Goal: Information Seeking & Learning: Find specific page/section

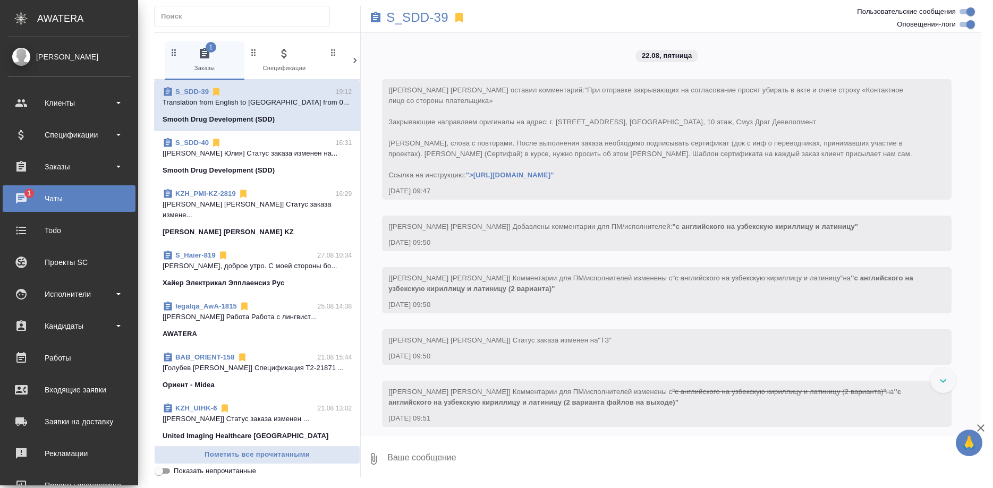
click at [57, 297] on div "Исполнители" at bounding box center [69, 294] width 122 height 16
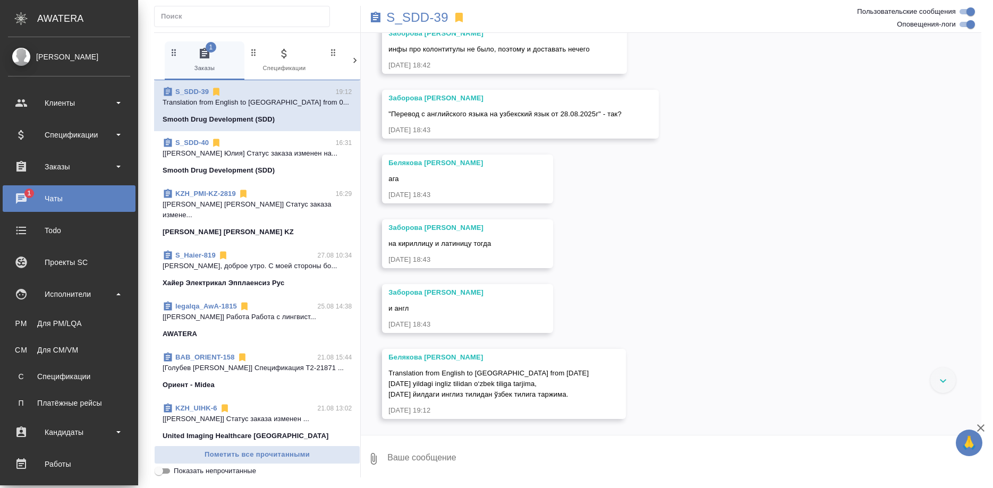
click at [52, 321] on div "Для PM/LQA" at bounding box center [69, 323] width 112 height 11
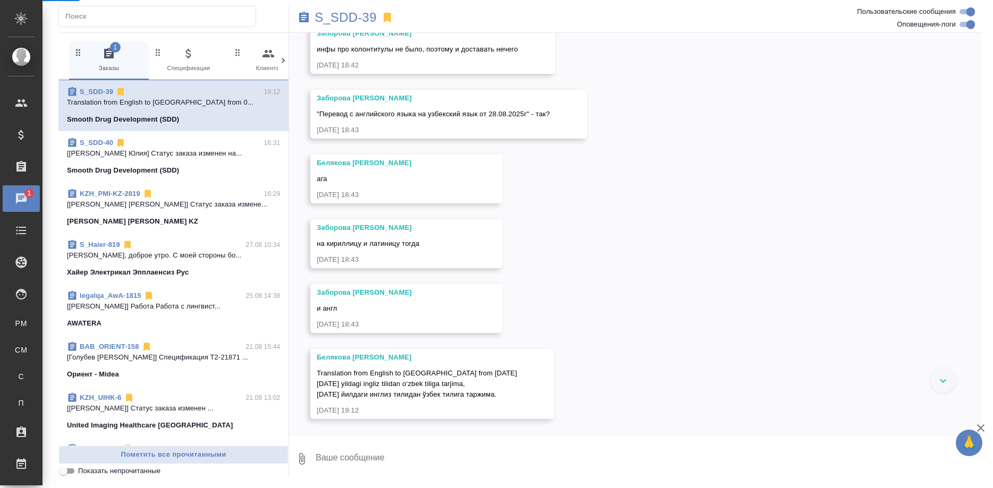
scroll to position [15169, 0]
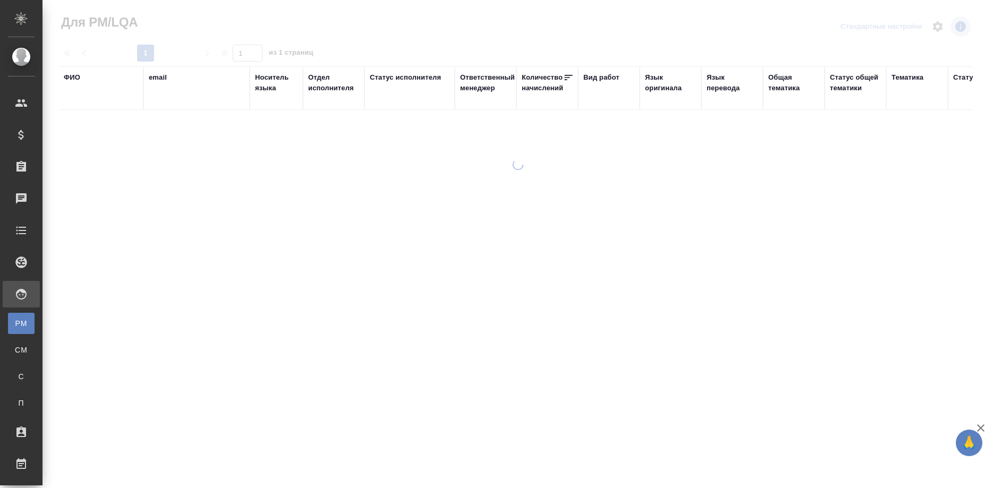
click at [72, 78] on div "ФИО" at bounding box center [72, 77] width 16 height 11
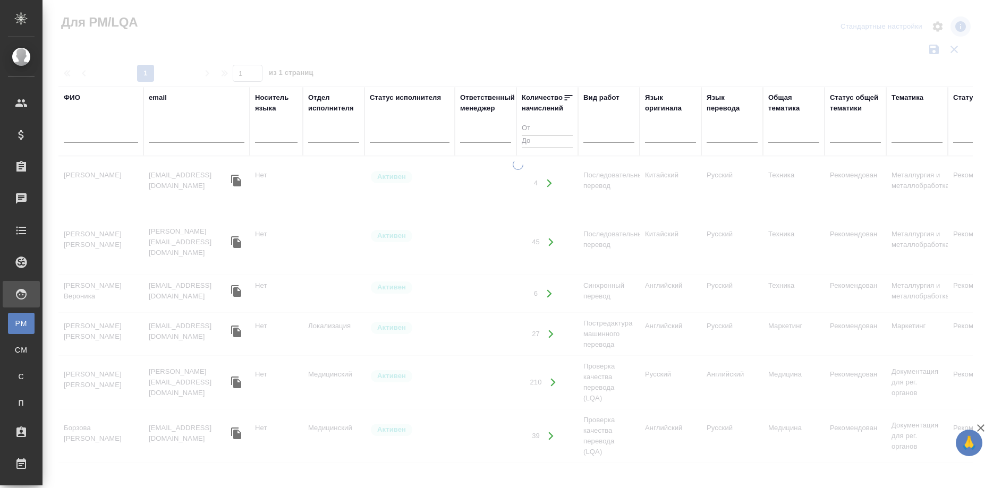
click at [79, 129] on div at bounding box center [101, 137] width 74 height 26
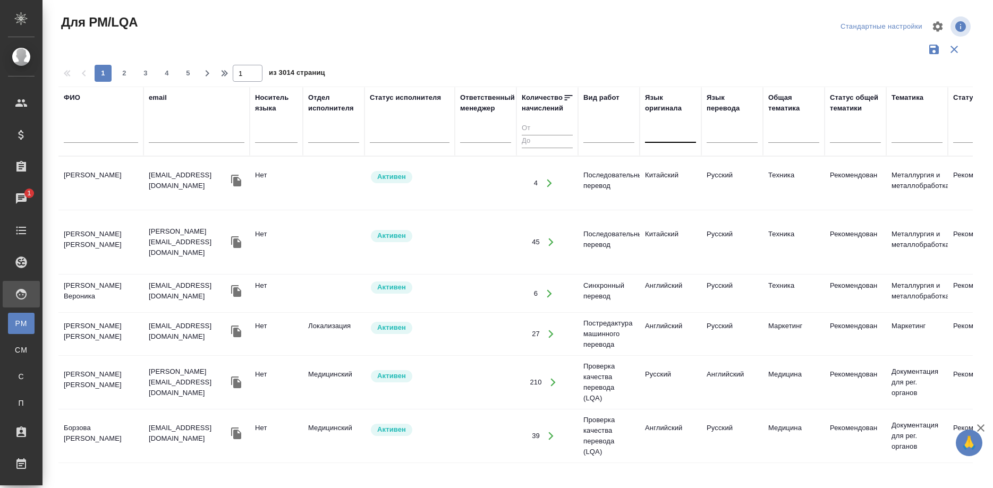
click at [656, 132] on div at bounding box center [670, 132] width 51 height 15
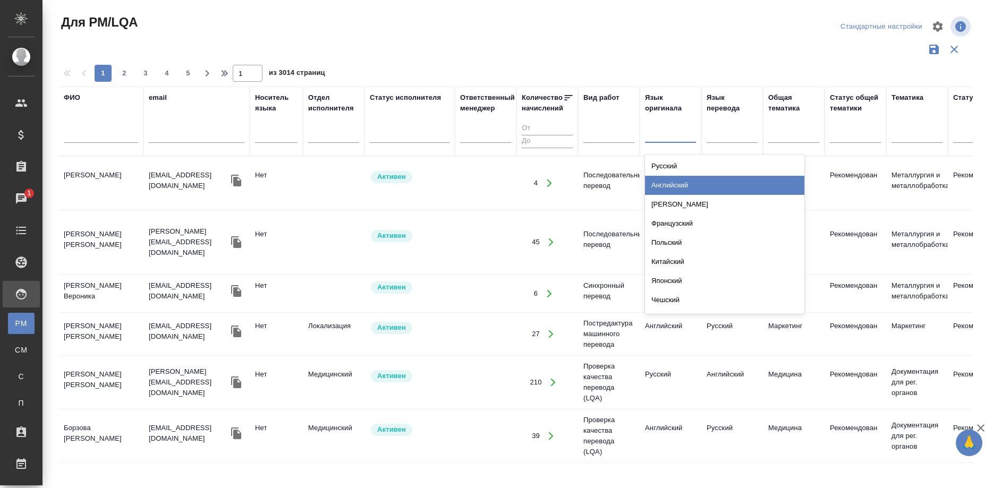
click at [671, 180] on div "Английский" at bounding box center [724, 185] width 159 height 19
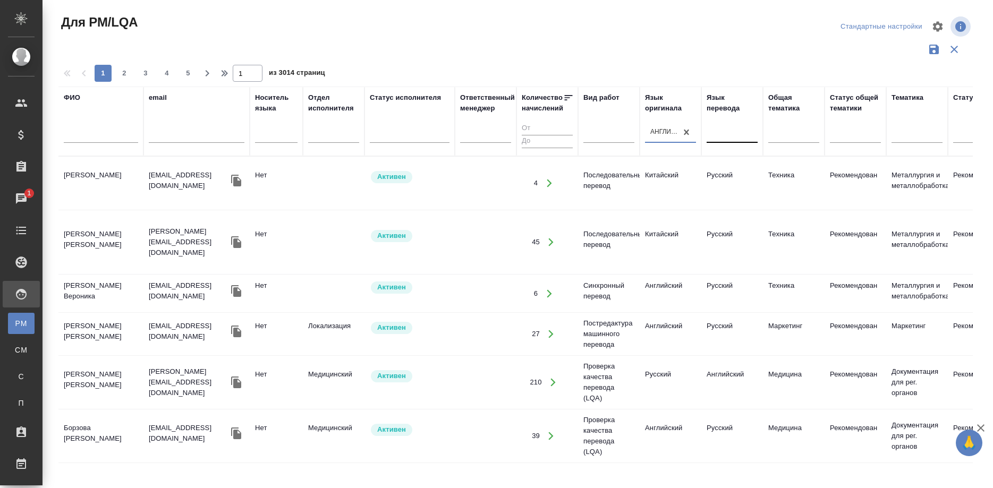
click at [717, 131] on div at bounding box center [732, 132] width 51 height 15
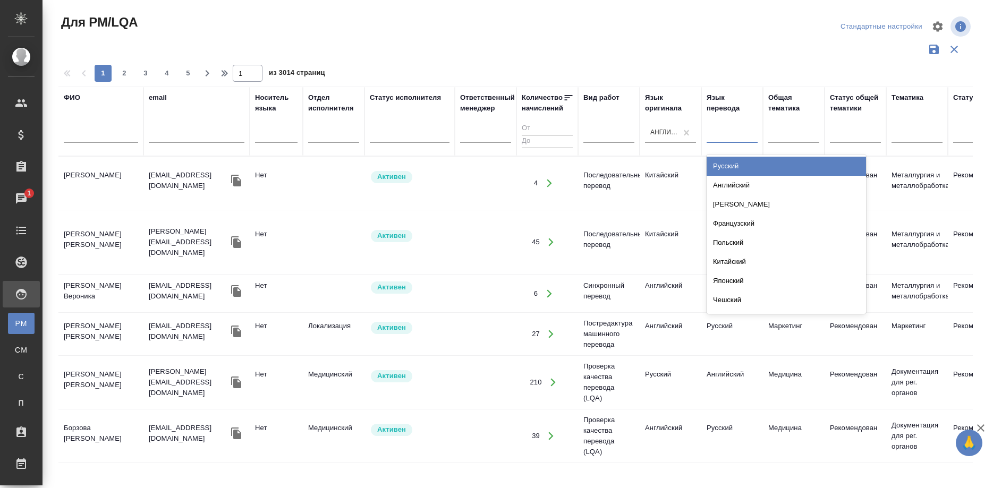
click at [721, 133] on div at bounding box center [732, 132] width 51 height 15
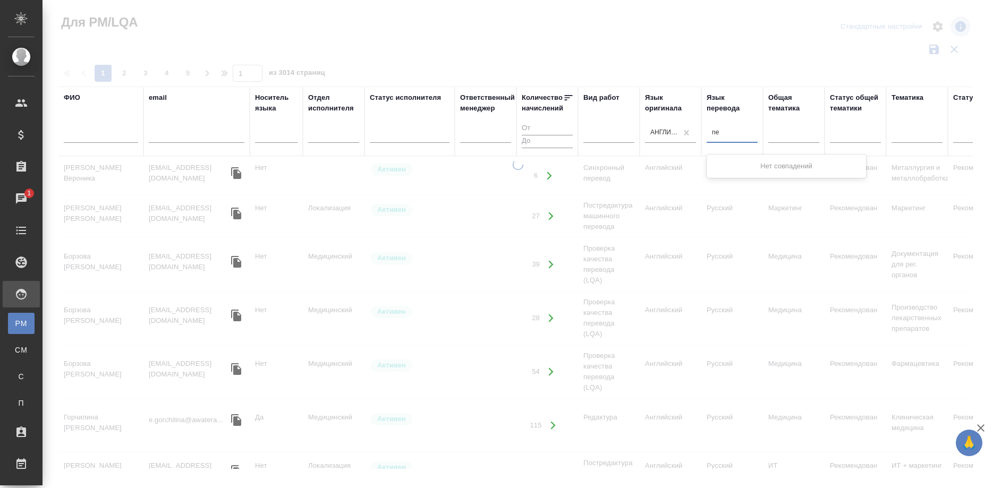
type input "n"
type input "ту"
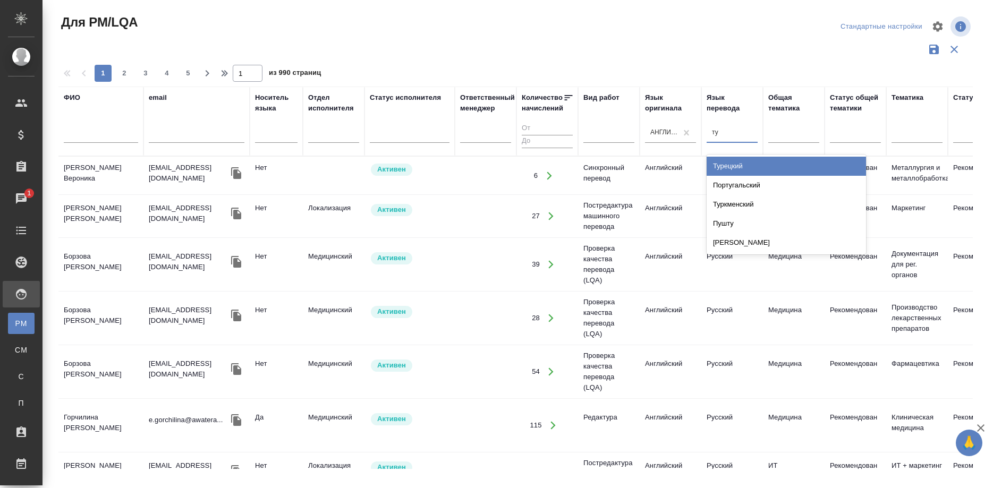
click at [737, 162] on div "Турецкий" at bounding box center [786, 166] width 159 height 19
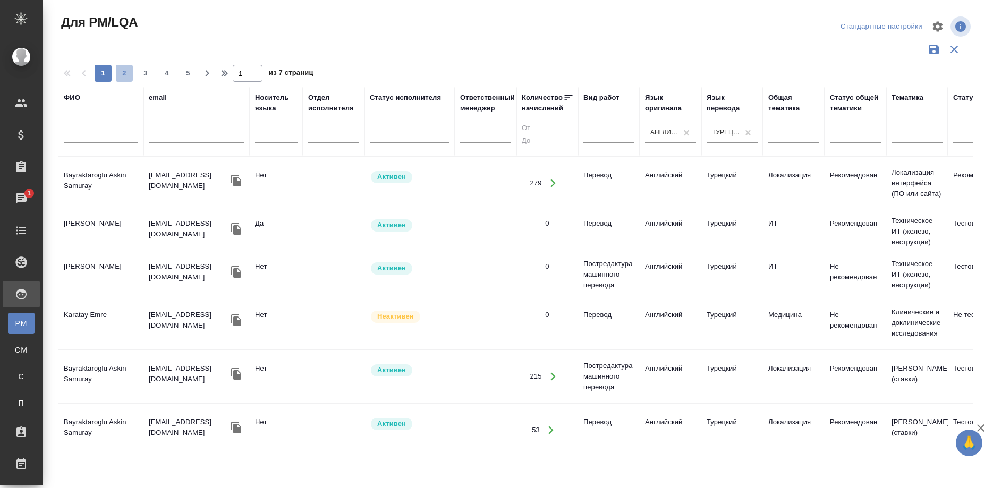
click at [123, 67] on button "2" at bounding box center [124, 73] width 17 height 17
type input "2"
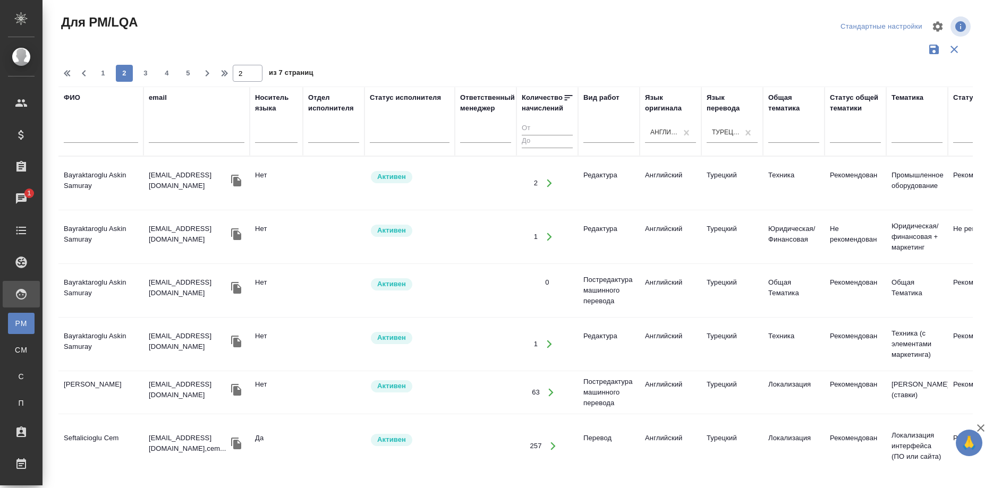
click at [88, 245] on td "Bayraktaroglu Askin Samuray" at bounding box center [100, 236] width 85 height 37
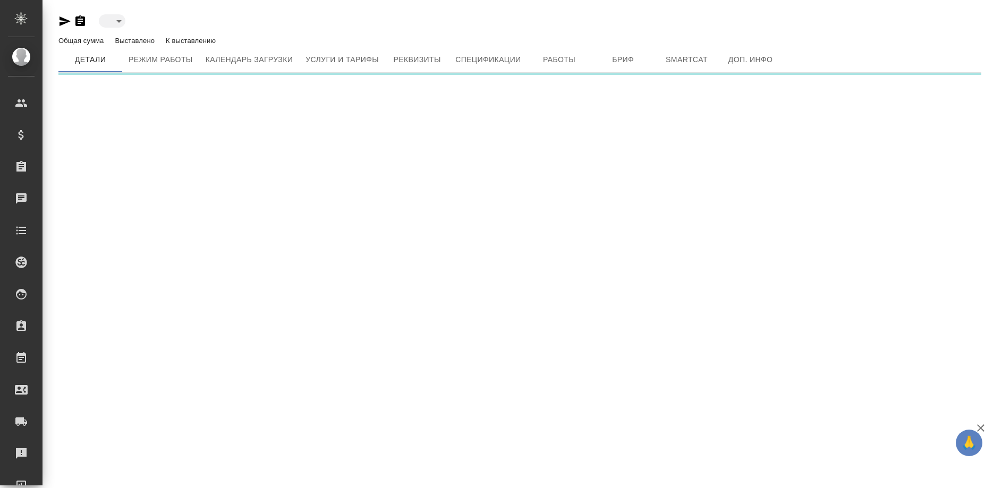
type input "active"
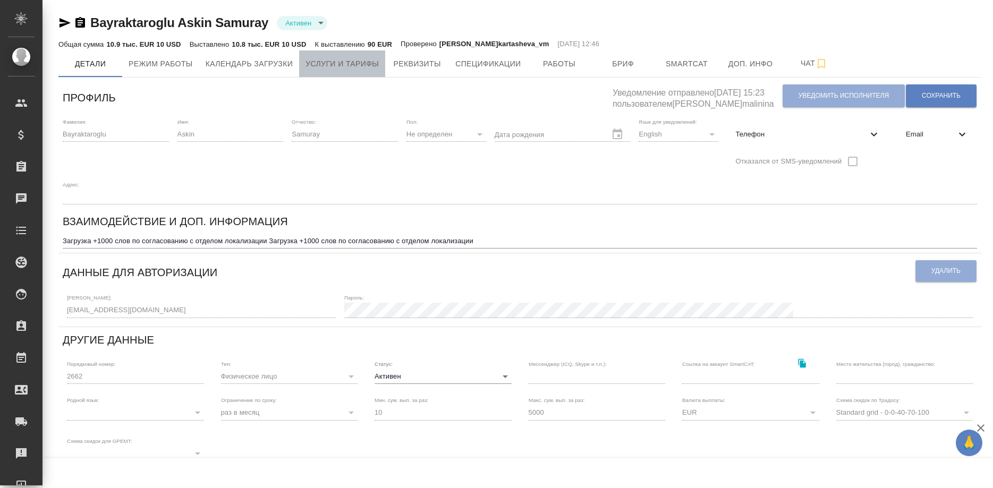
click at [318, 67] on span "Услуги и тарифы" at bounding box center [341, 63] width 73 height 13
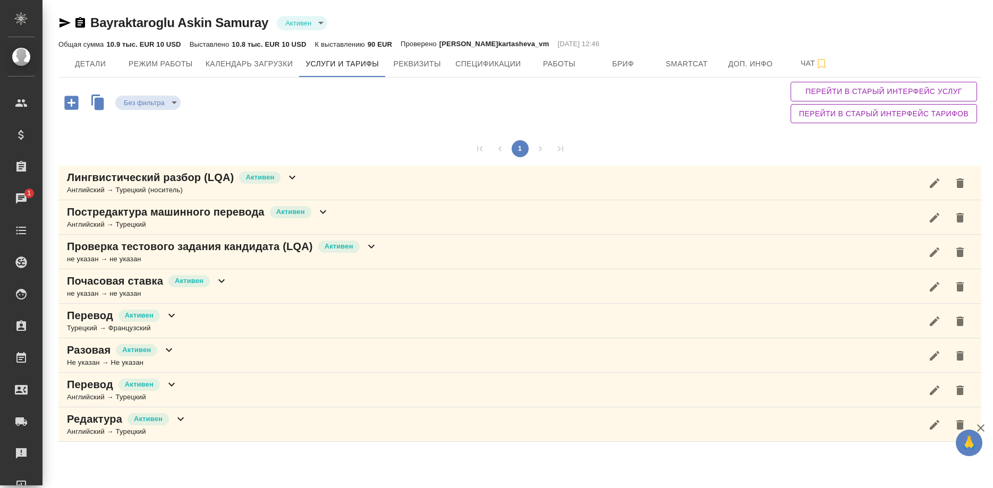
click at [56, 22] on div "Bayraktaroglu Askin Samuray Активен active Общая сумма 10.9 тыс. EUR 10 USD Выс…" at bounding box center [520, 226] width 934 height 452
